Goal: Navigation & Orientation: Understand site structure

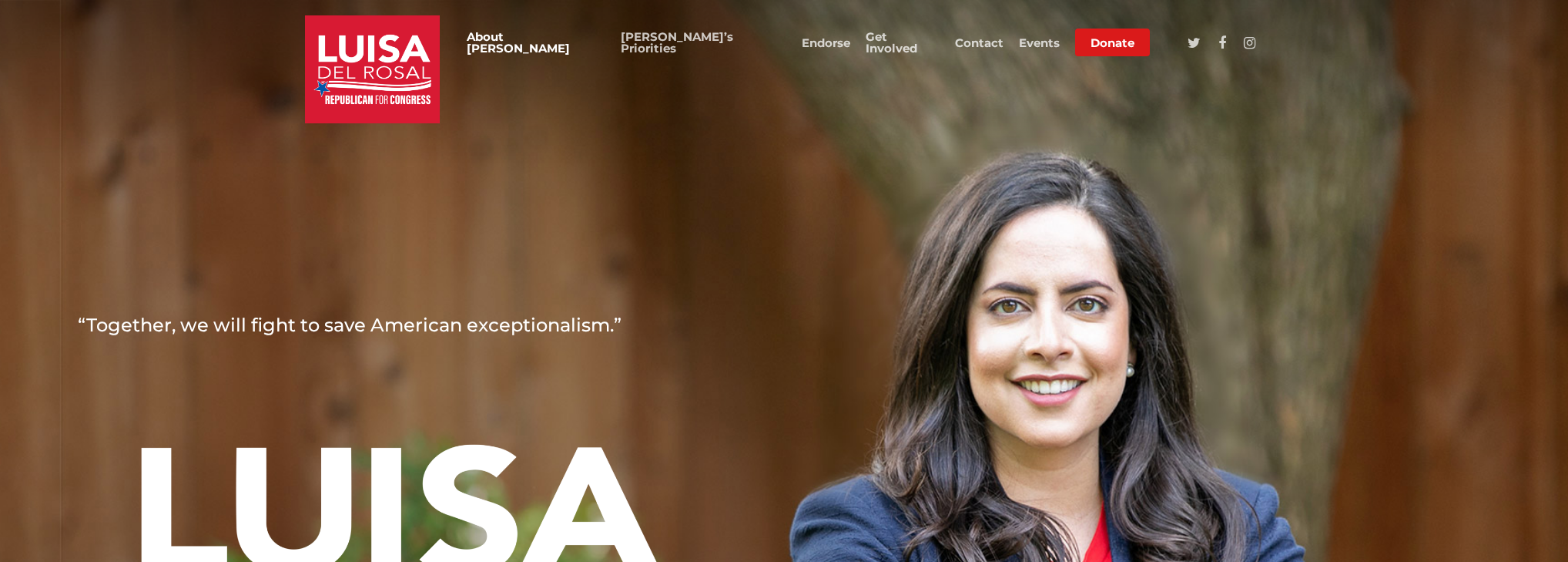
click at [606, 44] on link "About [PERSON_NAME]" at bounding box center [536, 43] width 138 height 23
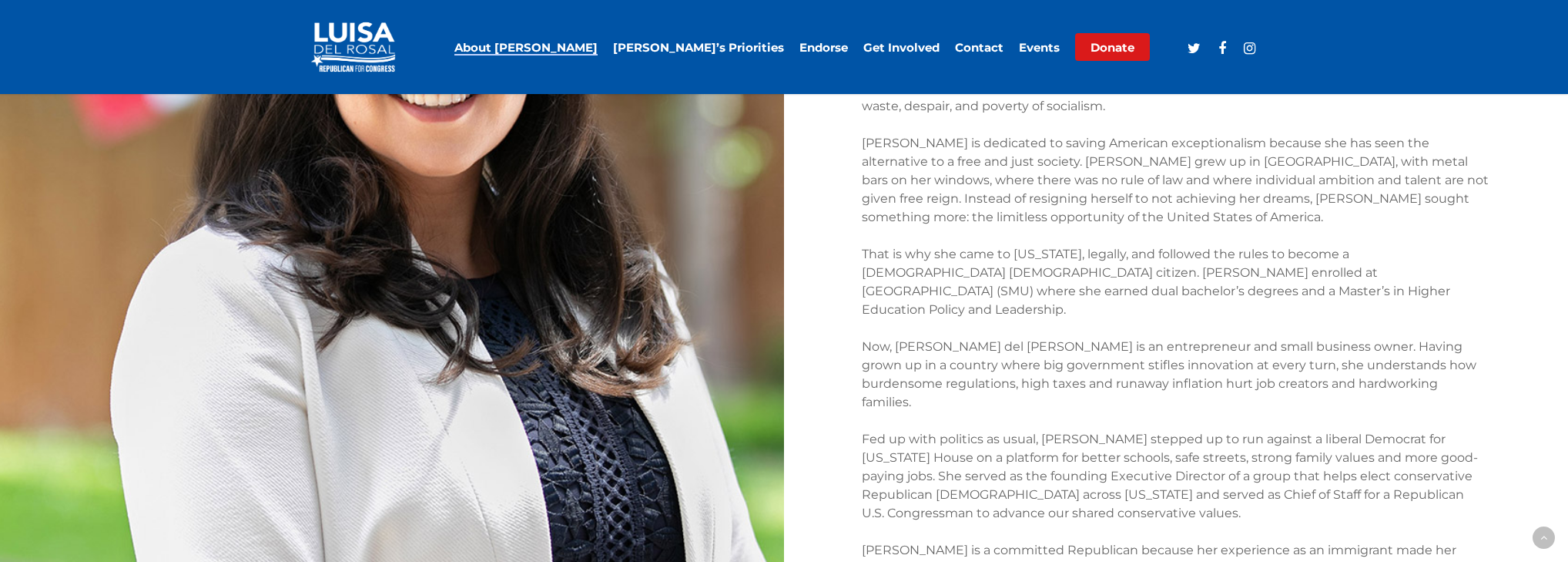
scroll to position [1382, 0]
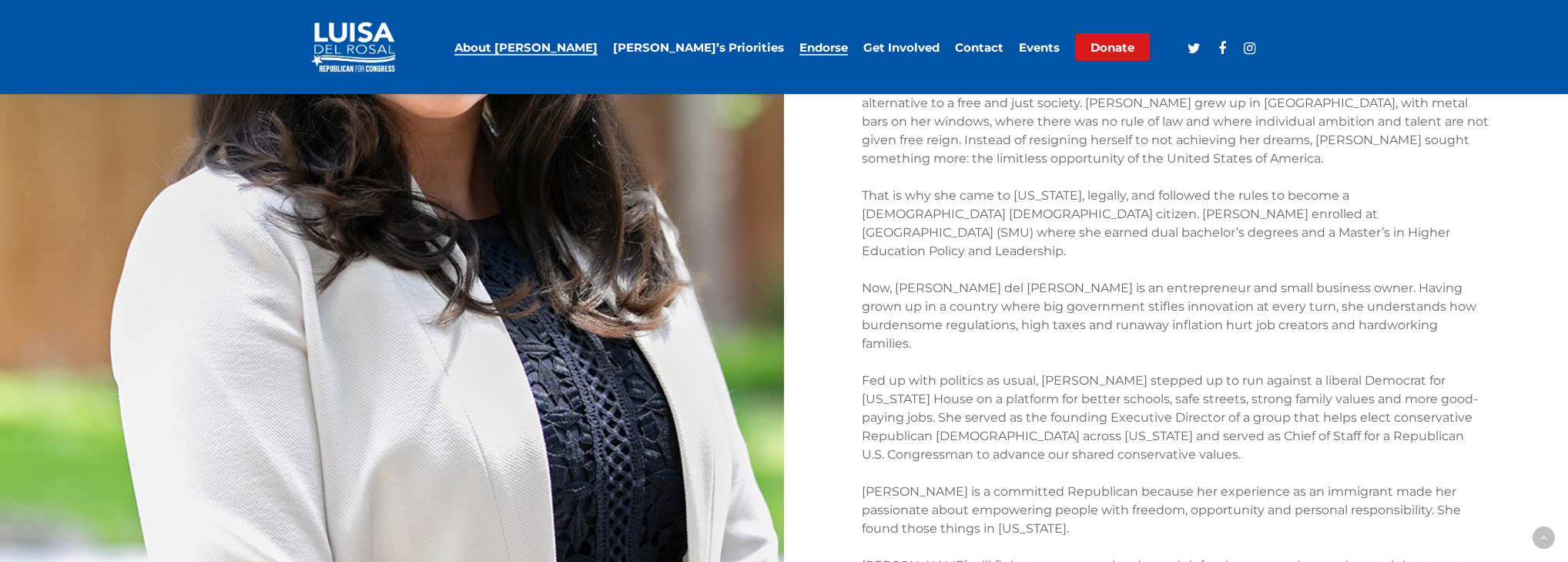
click at [823, 46] on link "Endorse" at bounding box center [824, 48] width 49 height 12
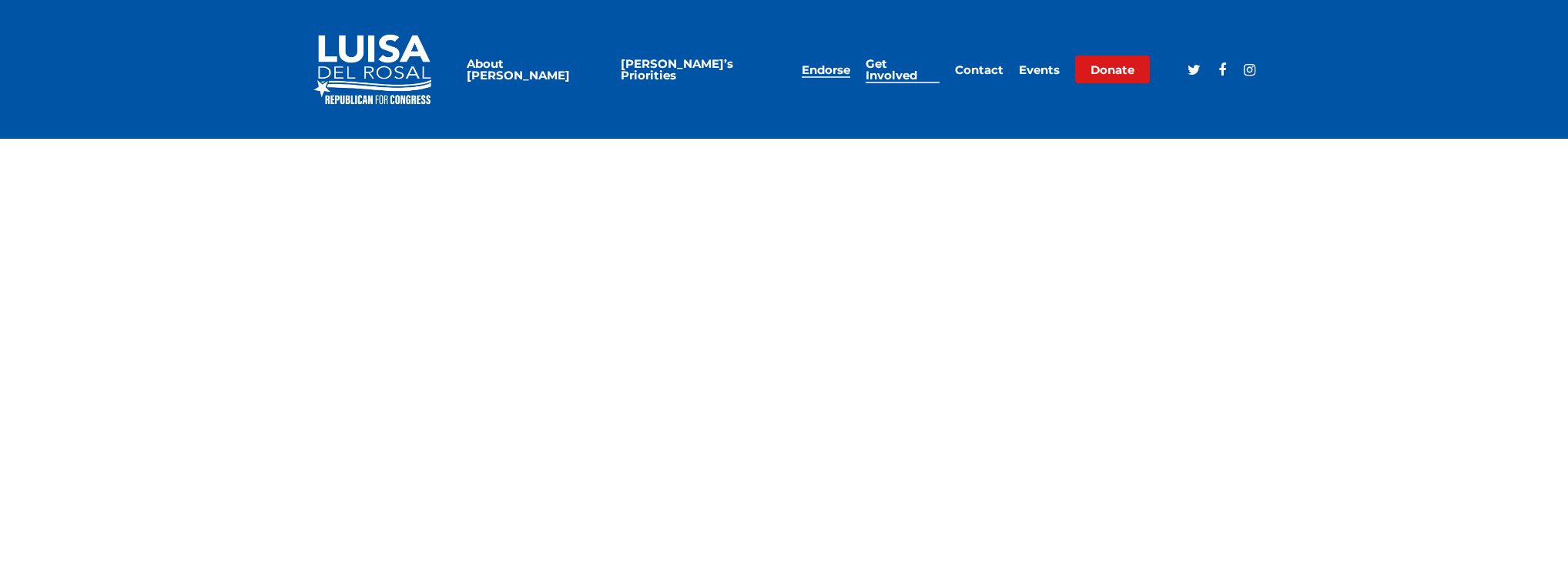
click at [919, 68] on link "Get Involved" at bounding box center [903, 69] width 74 height 23
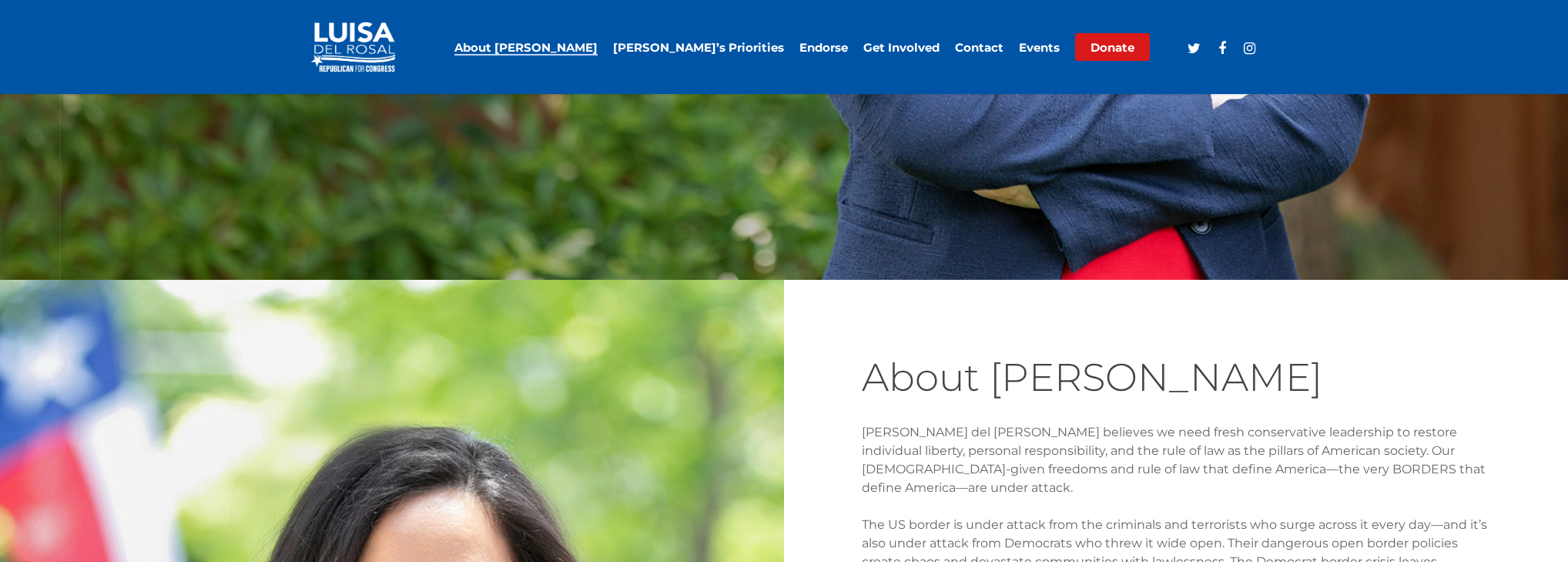
scroll to position [2377, 0]
click at [993, 43] on link "Contact" at bounding box center [980, 48] width 49 height 12
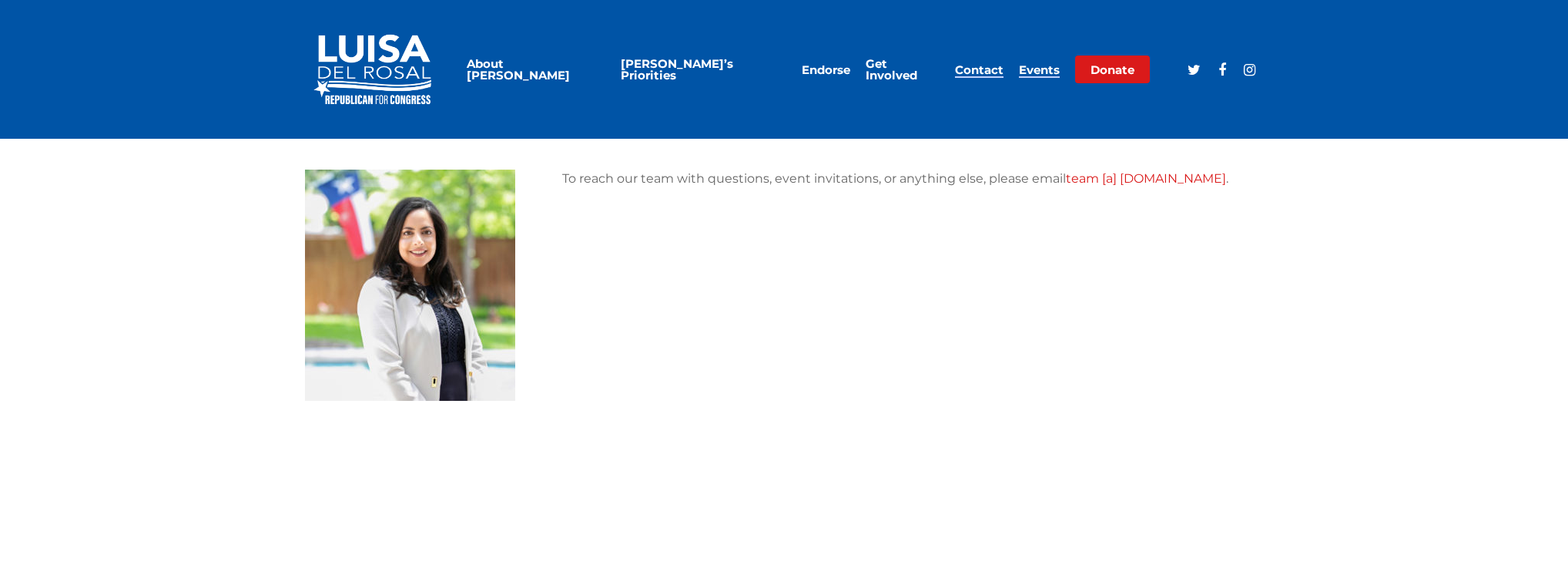
click at [1033, 72] on link "Events" at bounding box center [1039, 70] width 41 height 12
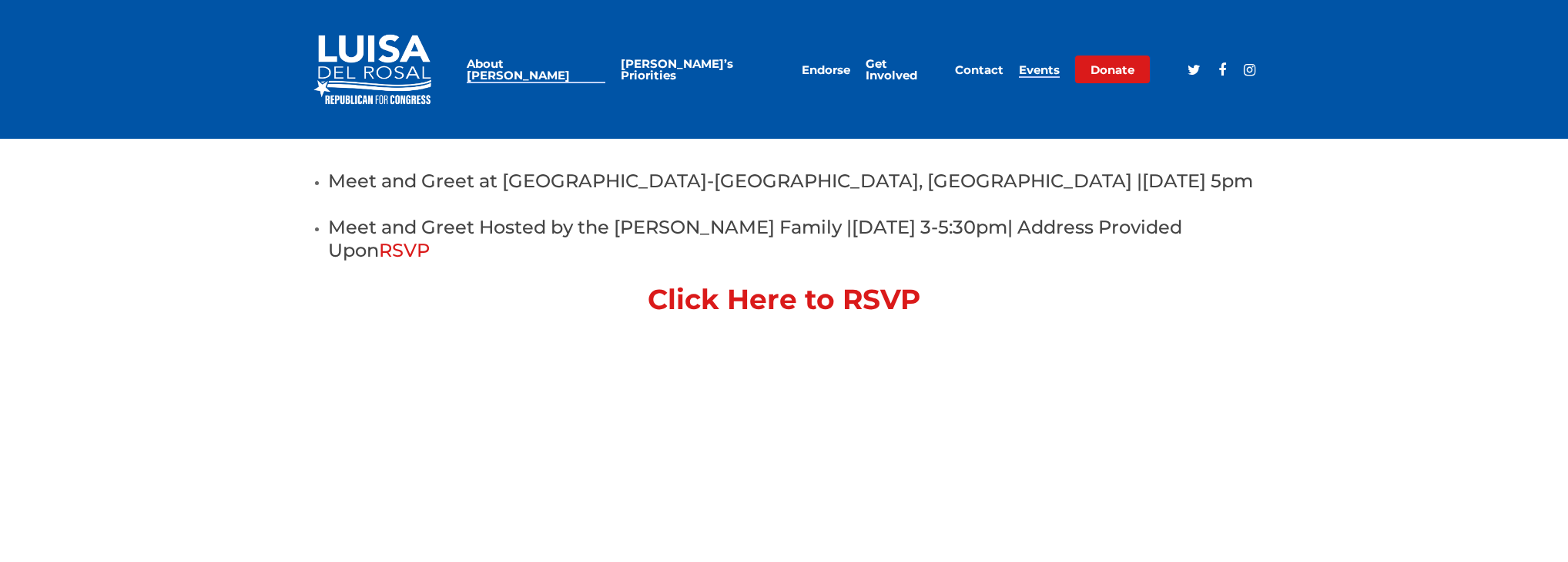
click at [606, 71] on link "About [PERSON_NAME]" at bounding box center [536, 69] width 138 height 23
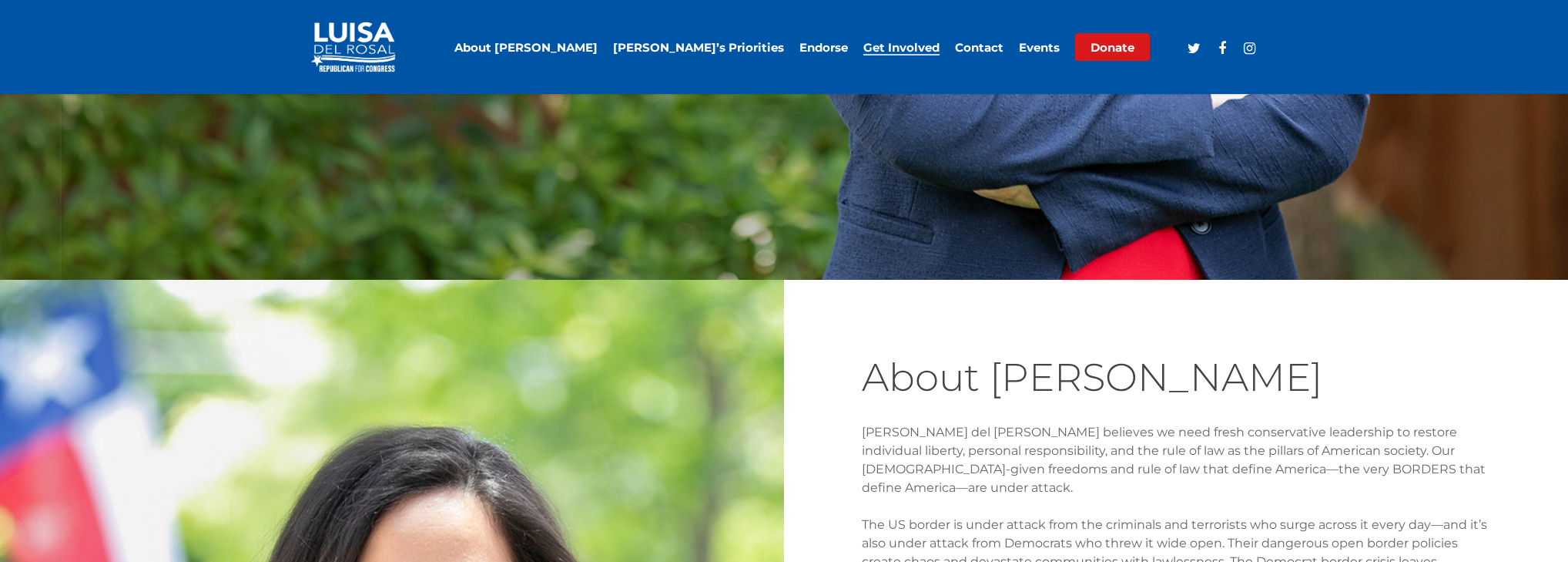
scroll to position [3778, 0]
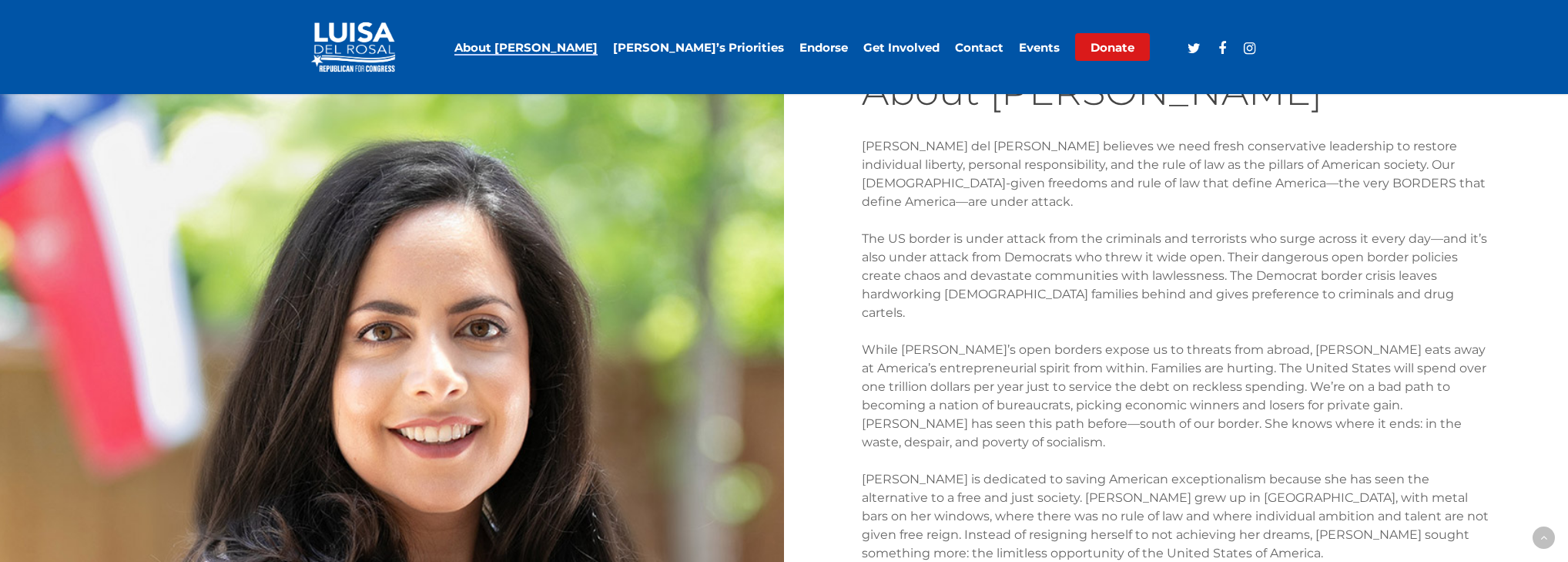
scroll to position [740, 0]
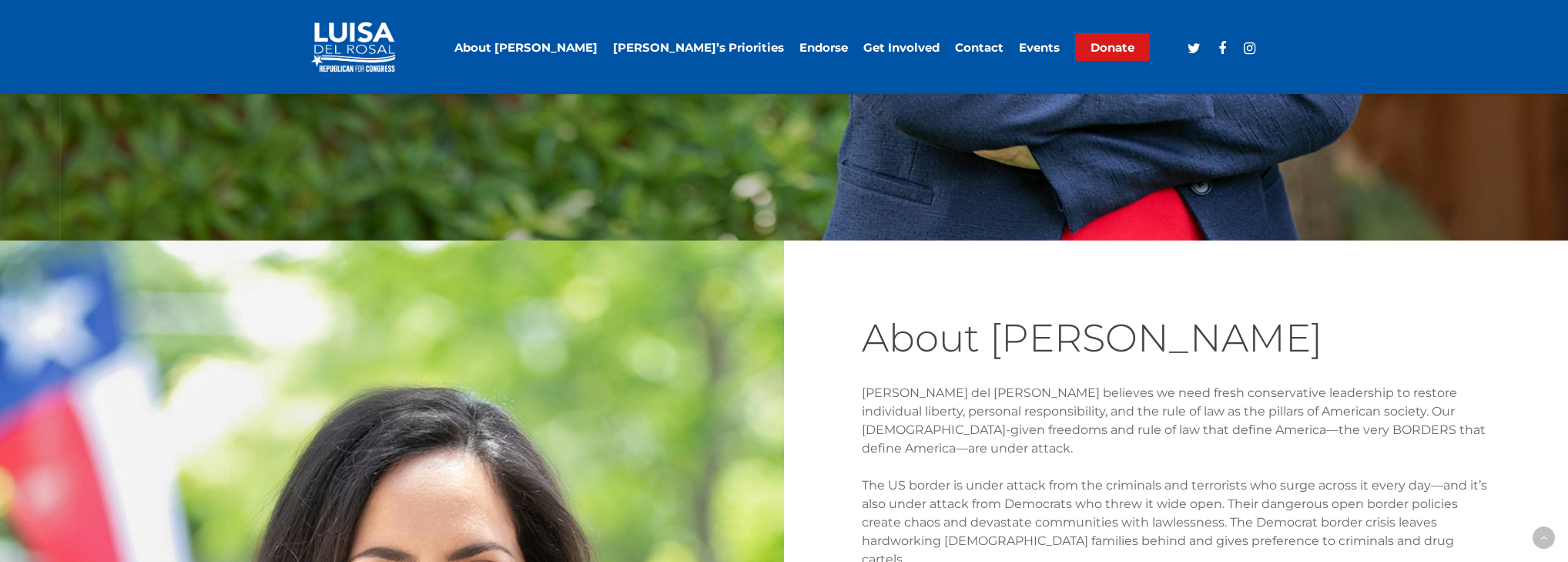
drag, startPoint x: 728, startPoint y: 43, endPoint x: 739, endPoint y: 45, distance: 11.2
click at [728, 43] on link "[PERSON_NAME]’s Priorities" at bounding box center [698, 48] width 171 height 12
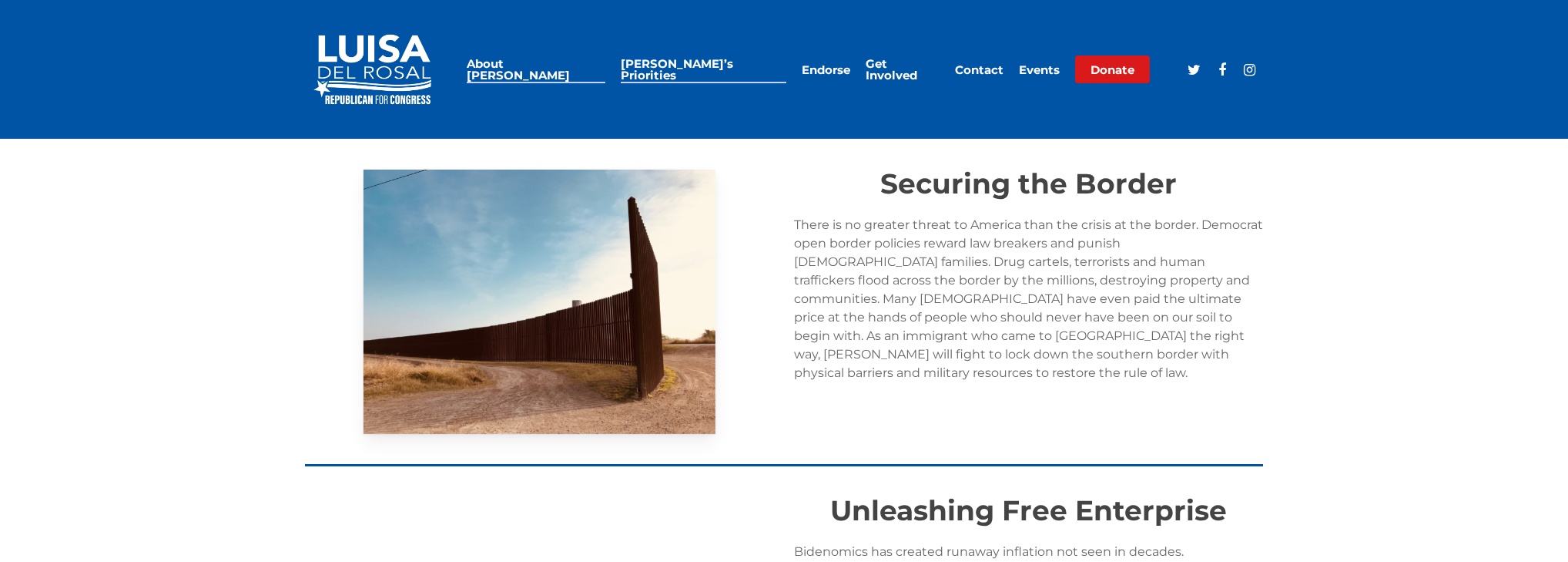
click at [606, 64] on link "About [PERSON_NAME]" at bounding box center [536, 69] width 138 height 23
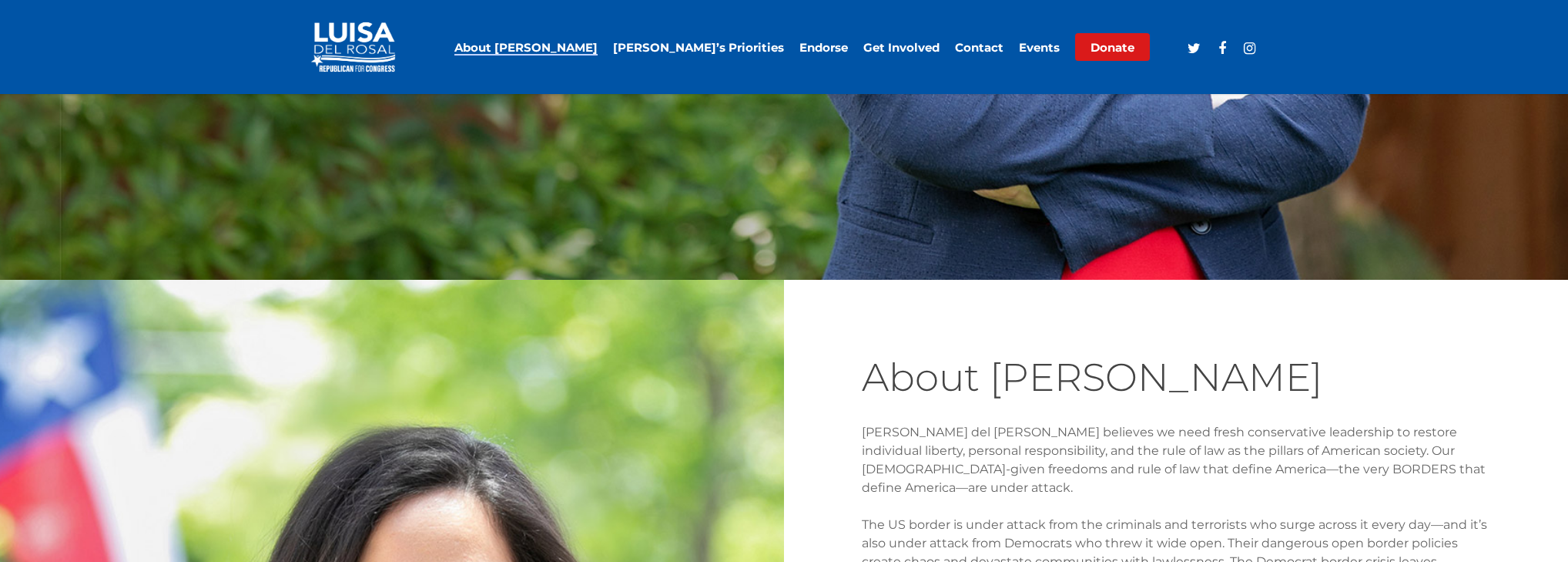
scroll to position [567, 0]
